Goal: Information Seeking & Learning: Understand process/instructions

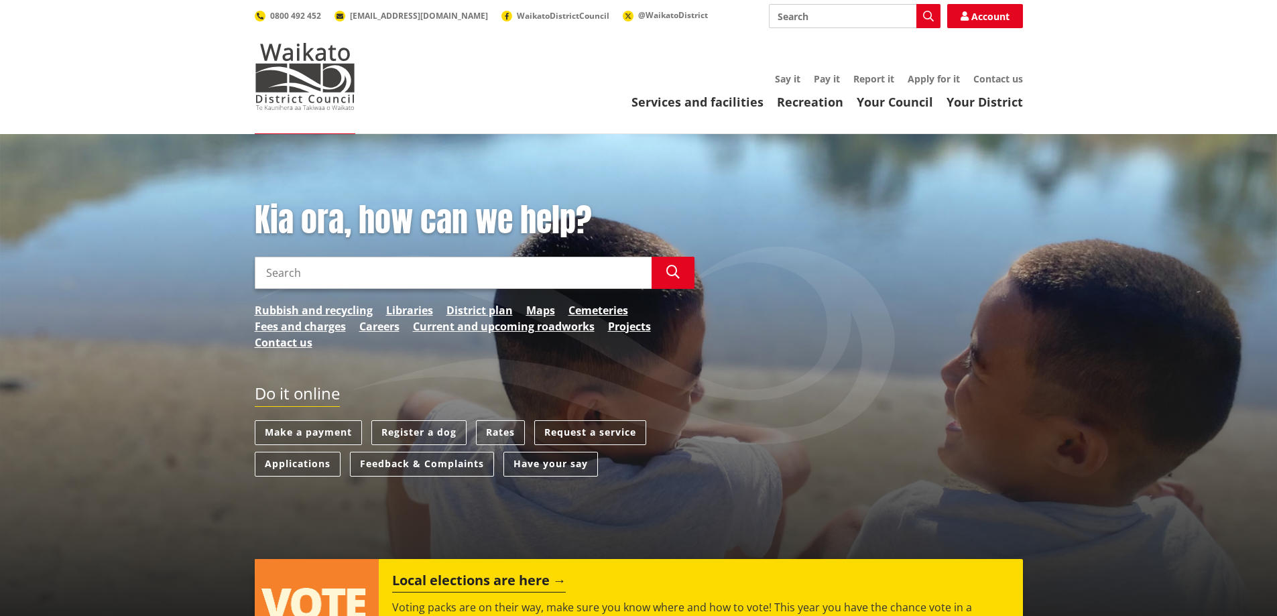
click at [840, 19] on input "Search" at bounding box center [855, 16] width 172 height 24
type input "apply"
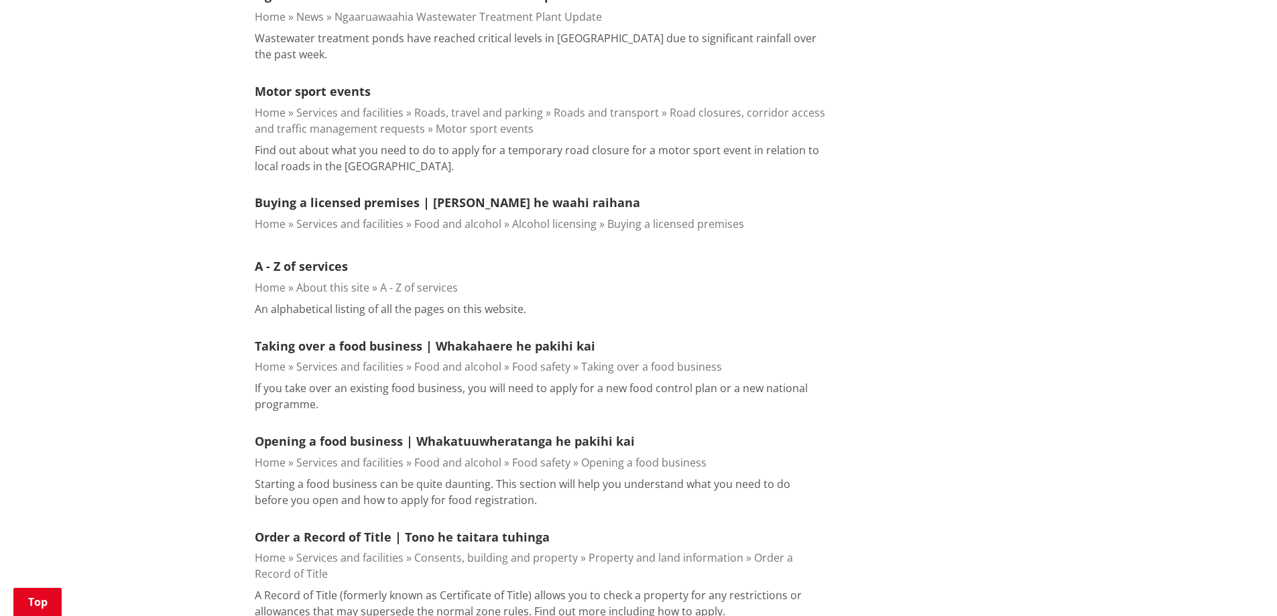
scroll to position [536, 0]
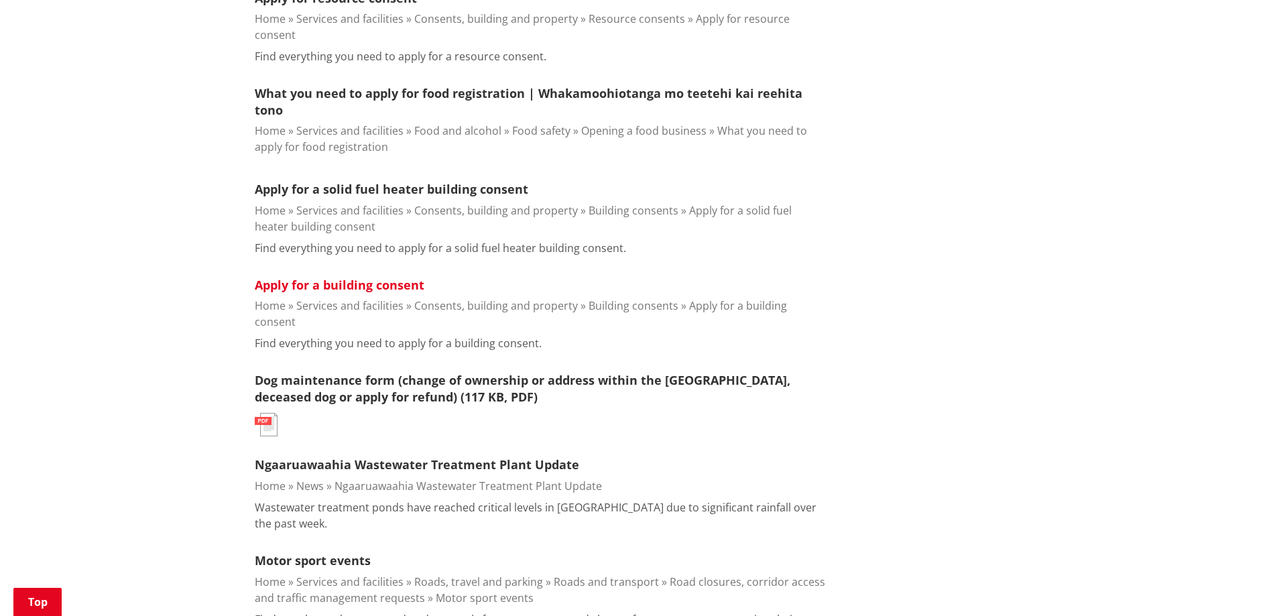
click at [356, 277] on link "Apply for a building consent" at bounding box center [340, 285] width 170 height 16
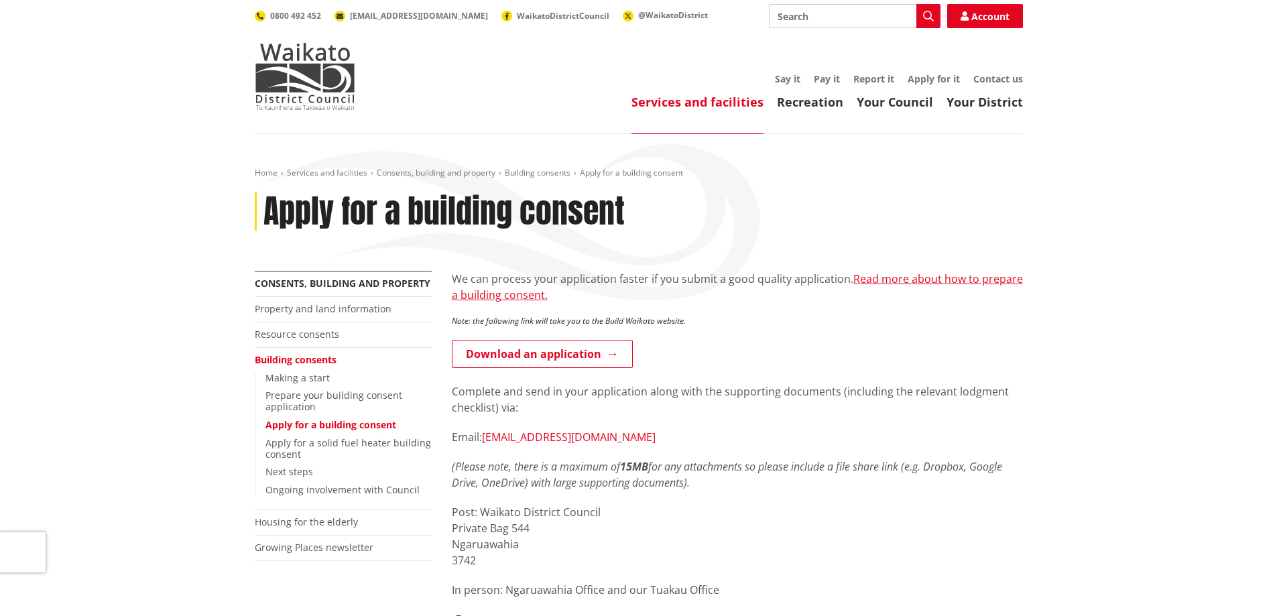
drag, startPoint x: 692, startPoint y: 434, endPoint x: 485, endPoint y: 439, distance: 207.3
click at [486, 439] on p "Email: building.applications@waidc.govt.nz" at bounding box center [737, 437] width 571 height 16
copy link "building.applications@waidc.govt.nz"
click at [889, 414] on p "Complete and send in your application along with the supporting documents (incl…" at bounding box center [737, 400] width 571 height 32
